Goal: Information Seeking & Learning: Learn about a topic

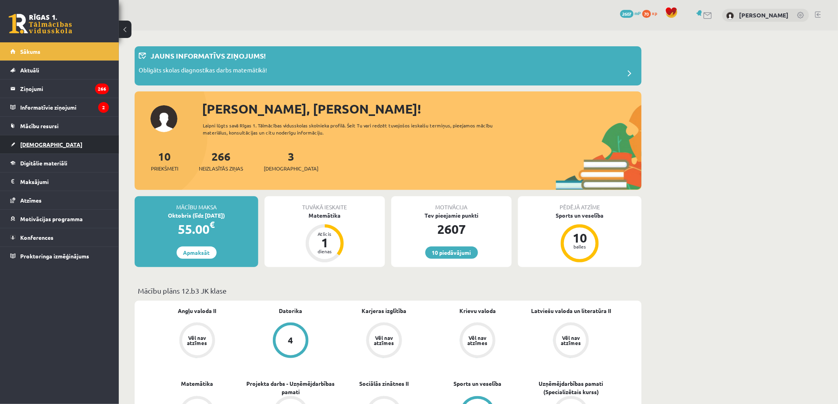
click at [61, 141] on link "[DEMOGRAPHIC_DATA]" at bounding box center [59, 144] width 99 height 18
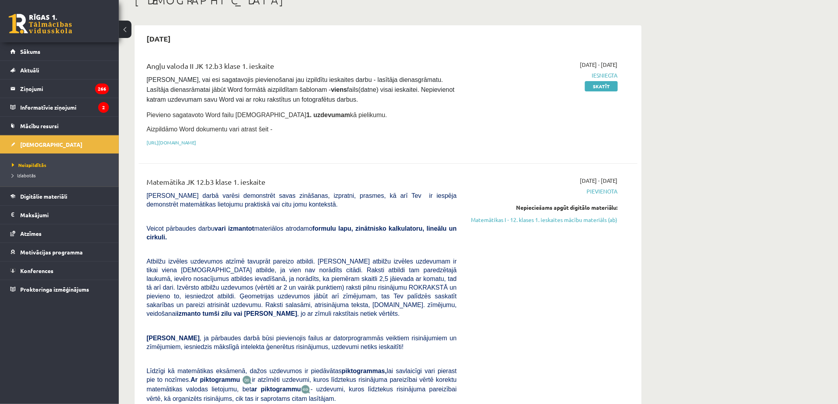
scroll to position [132, 0]
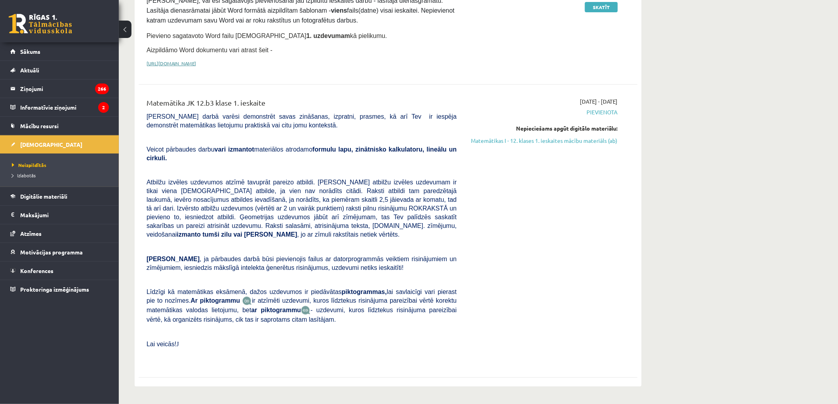
click at [196, 62] on link "[URL][DOMAIN_NAME]" at bounding box center [172, 63] width 50 height 6
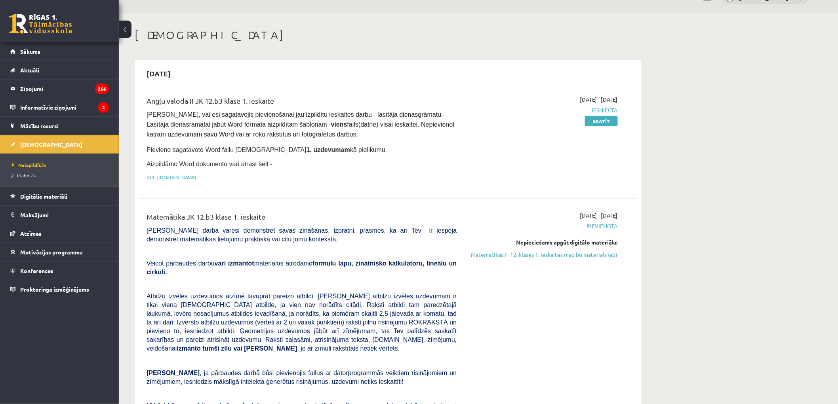
scroll to position [0, 0]
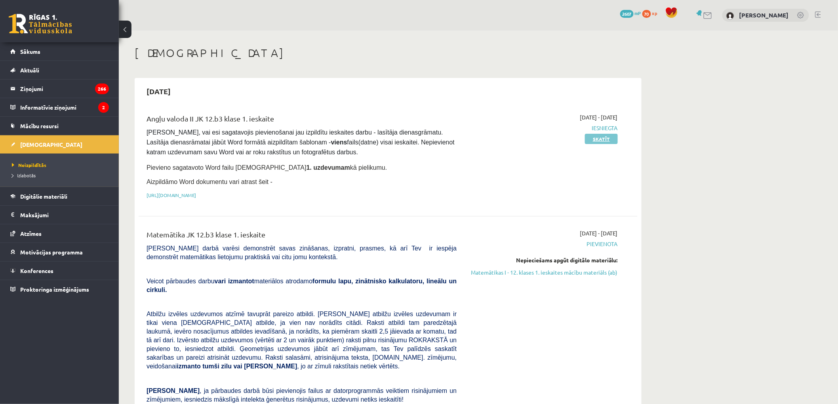
click at [601, 139] on link "Skatīt" at bounding box center [601, 139] width 33 height 10
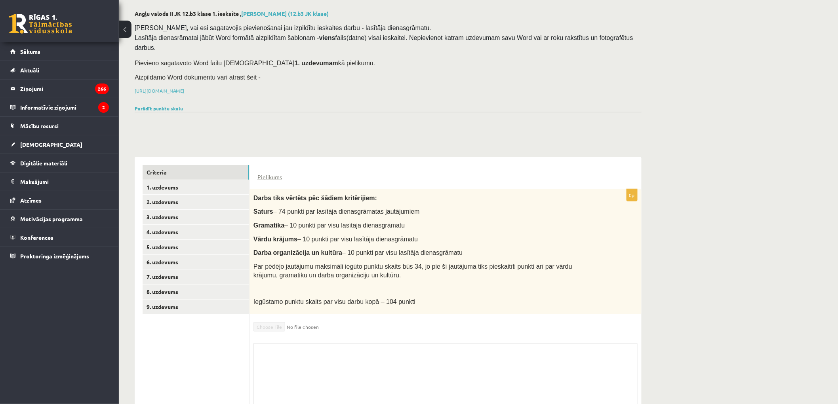
scroll to position [69, 0]
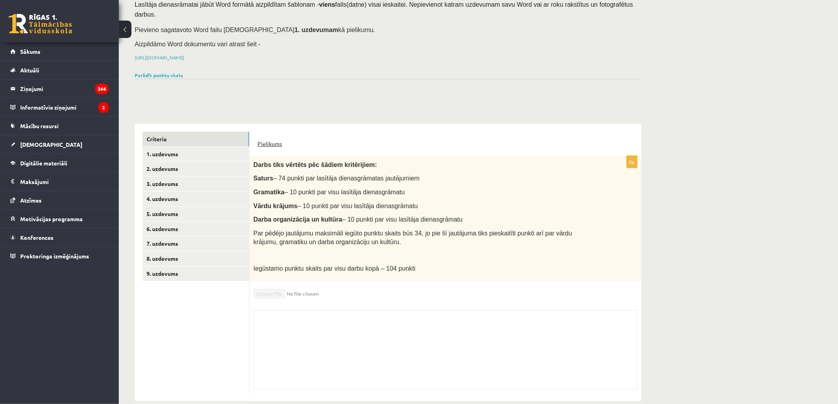
click at [272, 140] on link "Pielikums" at bounding box center [269, 144] width 25 height 8
click at [813, 38] on div "**********" at bounding box center [478, 189] width 719 height 456
click at [27, 147] on span "[DEMOGRAPHIC_DATA]" at bounding box center [51, 144] width 62 height 7
